Goal: Navigation & Orientation: Find specific page/section

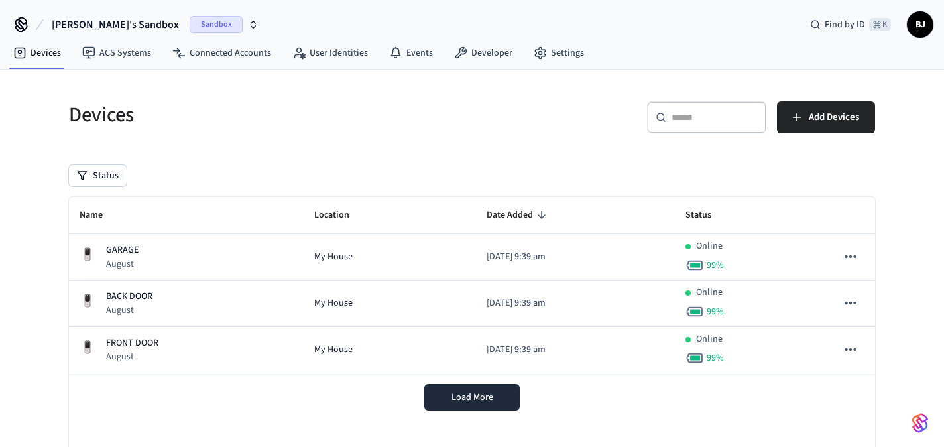
click at [115, 27] on span "Brett's Sandbox" at bounding box center [115, 25] width 127 height 16
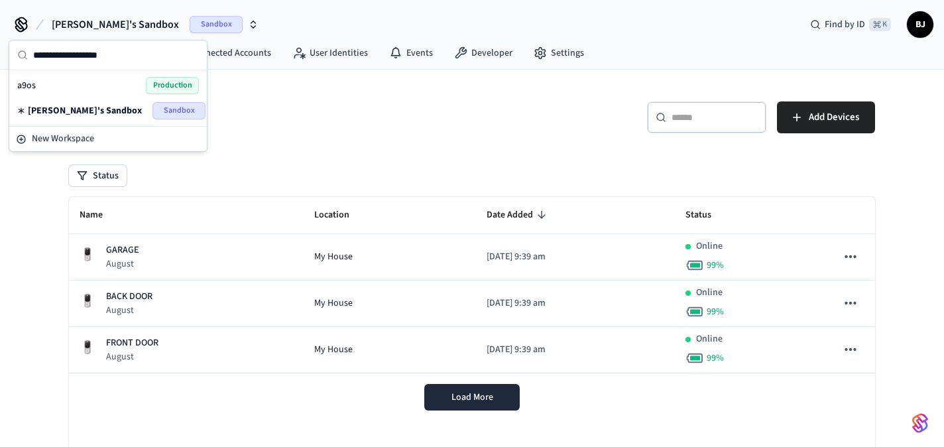
click at [100, 85] on div "a9os Production" at bounding box center [108, 85] width 182 height 17
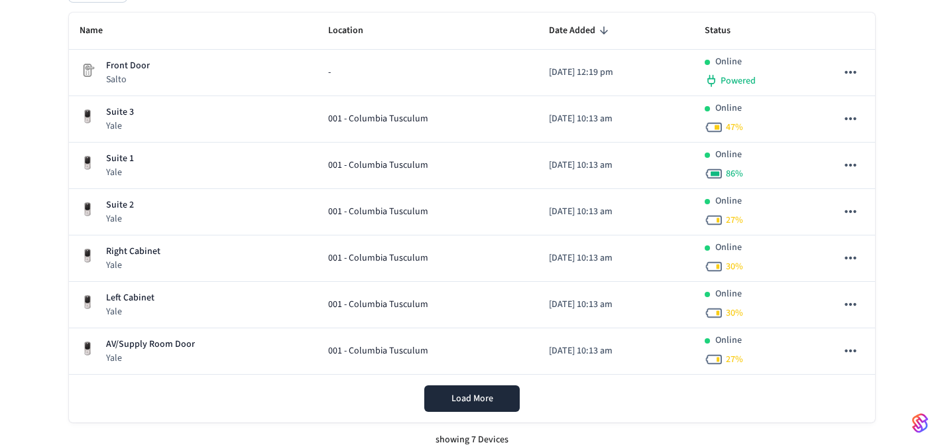
scroll to position [184, 0]
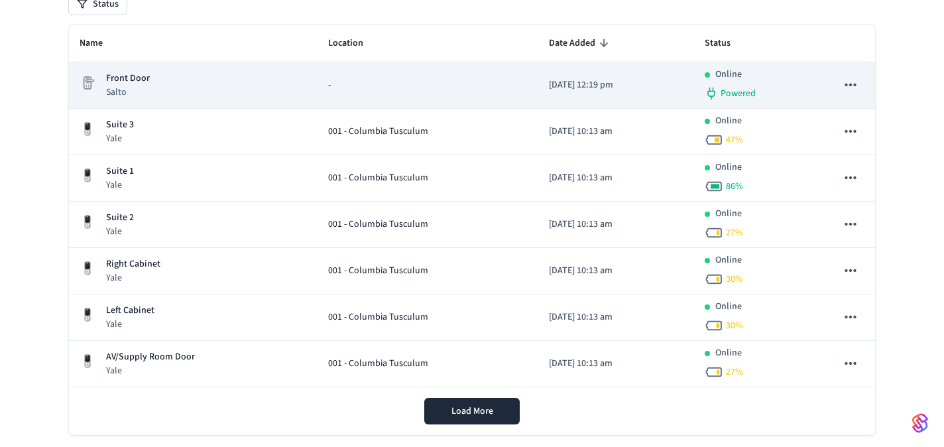
scroll to position [156, 0]
